Goal: Browse casually

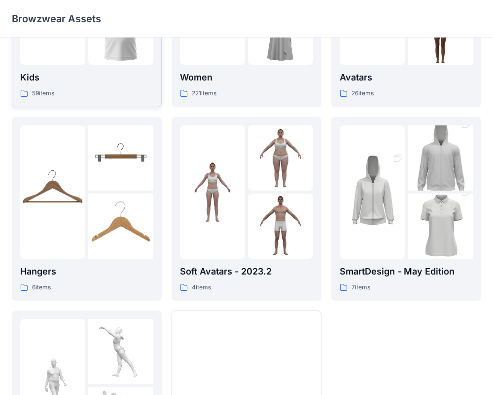
scroll to position [253, 0]
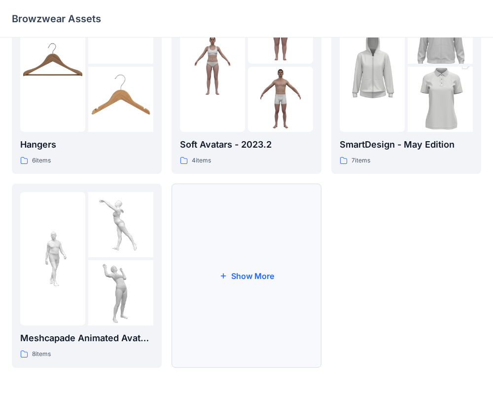
click at [226, 252] on button "Show More" at bounding box center [247, 276] width 150 height 184
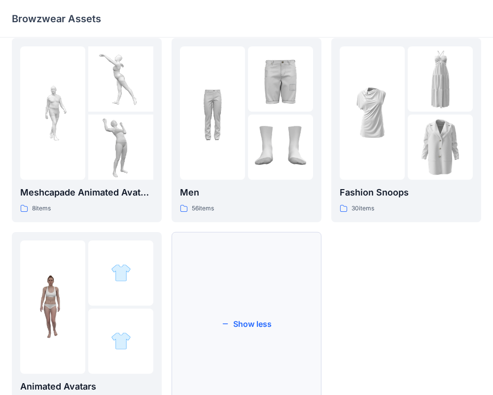
scroll to position [447, 0]
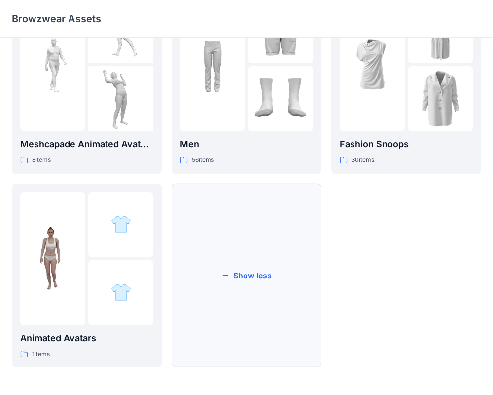
click at [254, 270] on button "Show less" at bounding box center [247, 276] width 150 height 184
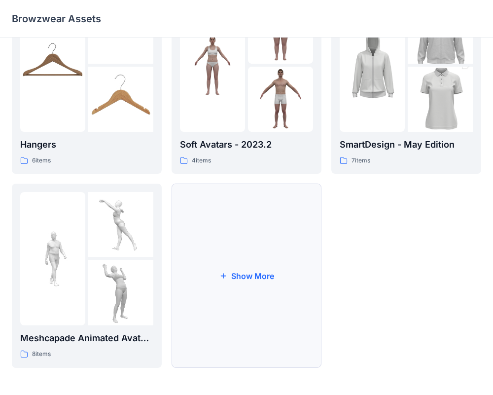
click at [271, 266] on button "Show More" at bounding box center [247, 276] width 150 height 184
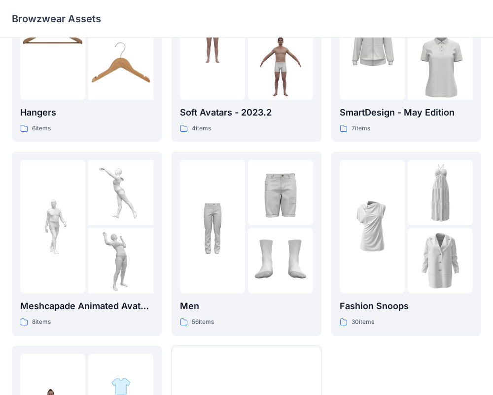
scroll to position [340, 0]
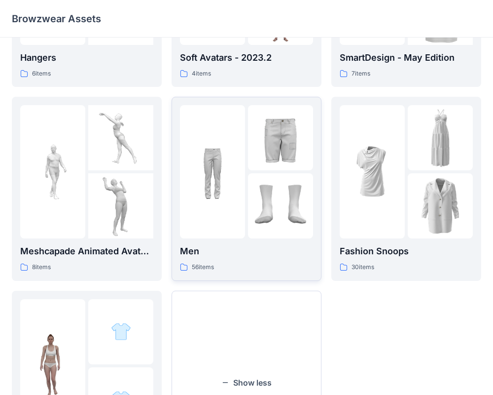
click at [254, 265] on div "56 items" at bounding box center [246, 267] width 133 height 10
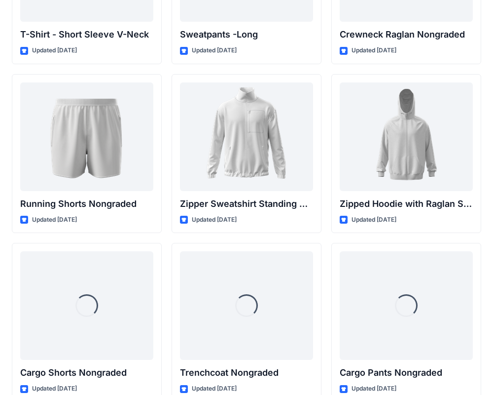
scroll to position [1172, 0]
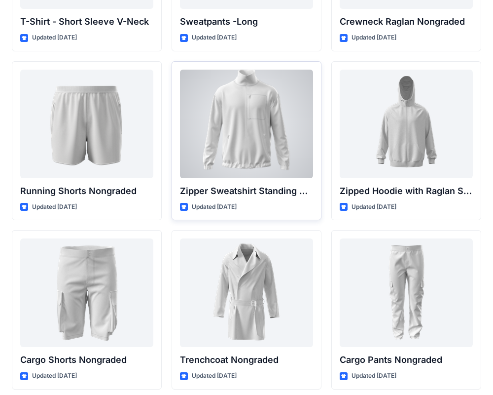
click at [252, 125] on div at bounding box center [246, 124] width 133 height 109
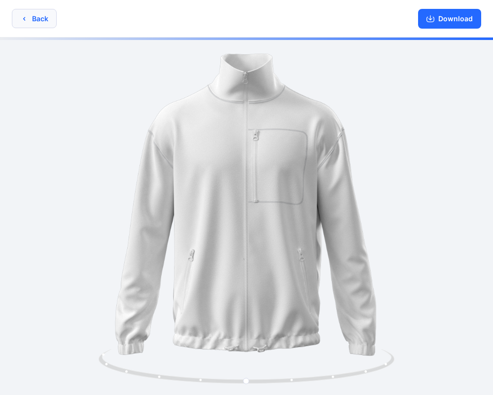
click at [40, 22] on button "Back" at bounding box center [34, 18] width 45 height 19
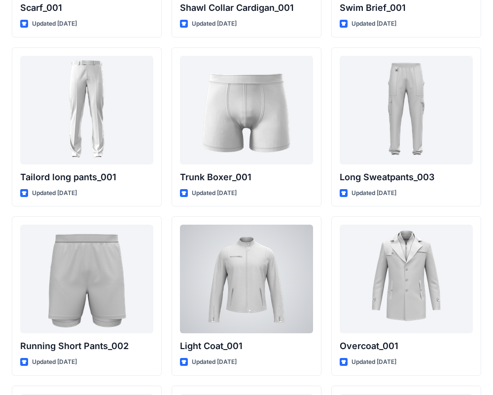
scroll to position [2365, 0]
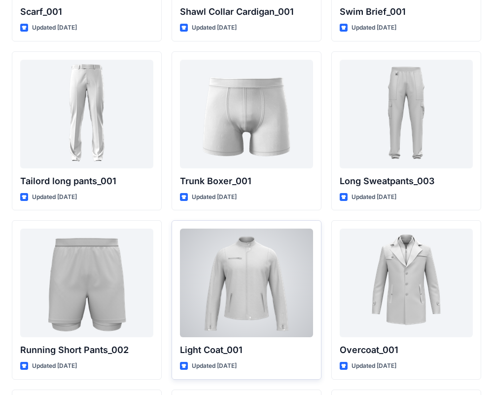
click at [265, 261] on div at bounding box center [246, 282] width 133 height 109
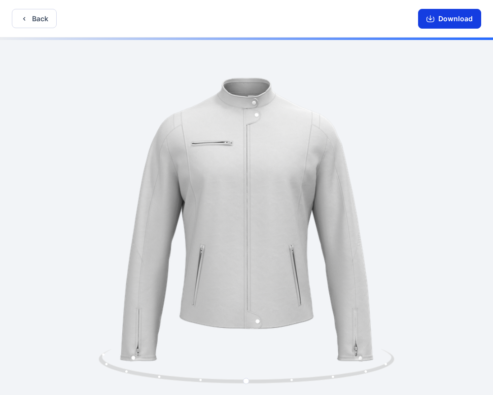
click at [447, 19] on button "Download" at bounding box center [449, 19] width 63 height 20
drag, startPoint x: 253, startPoint y: 203, endPoint x: 270, endPoint y: 204, distance: 17.8
click at [270, 204] on div at bounding box center [246, 217] width 493 height 359
